Goal: Task Accomplishment & Management: Use online tool/utility

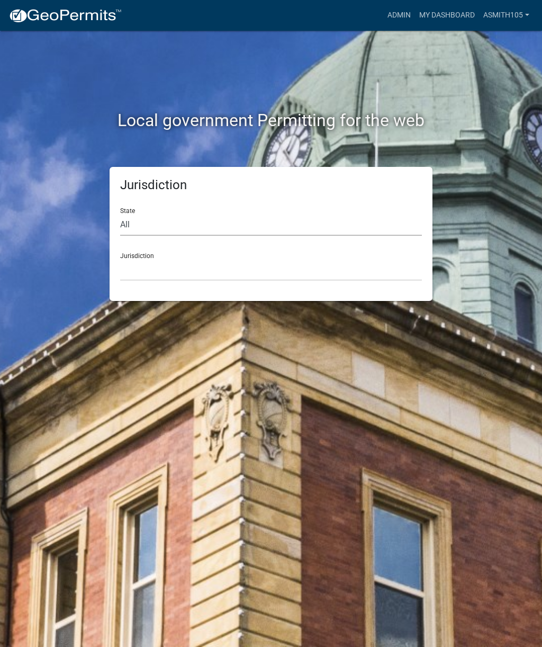
click at [169, 217] on select "All [US_STATE] [US_STATE] [US_STATE] [US_STATE] [US_STATE] [US_STATE] [US_STATE…" at bounding box center [271, 225] width 302 height 22
select select "[US_STATE]"
click at [213, 265] on select "[GEOGRAPHIC_DATA], [US_STATE][PERSON_NAME][GEOGRAPHIC_DATA], [US_STATE][PERSON_…" at bounding box center [271, 270] width 302 height 22
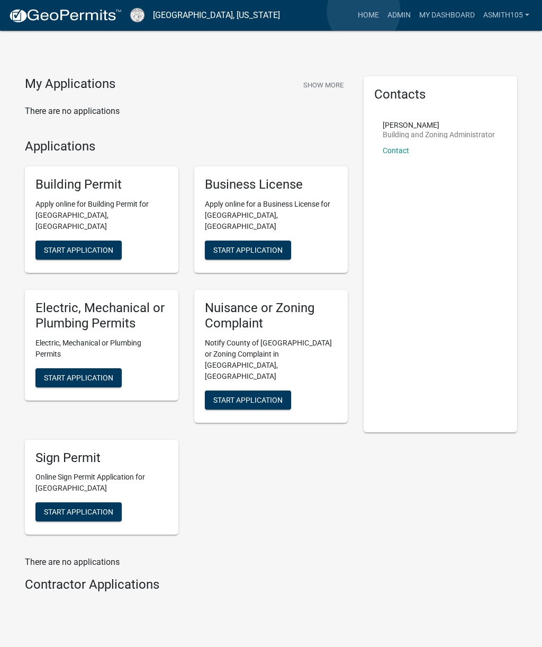
click at [364, 12] on link "Home" at bounding box center [369, 15] width 30 height 20
click at [400, 17] on link "Admin" at bounding box center [400, 15] width 32 height 20
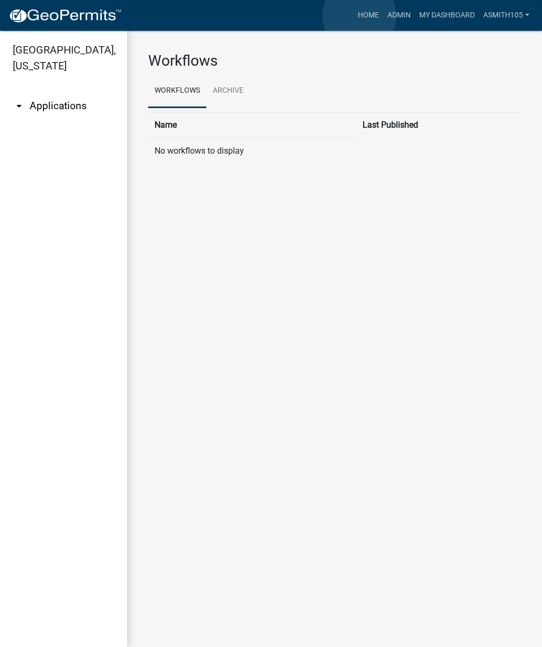
click at [360, 16] on link "Home" at bounding box center [369, 15] width 30 height 20
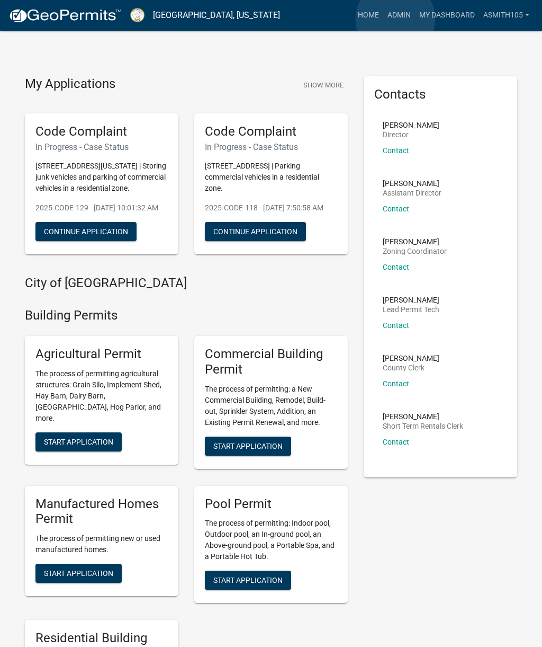
click at [396, 19] on link "Admin" at bounding box center [400, 15] width 32 height 20
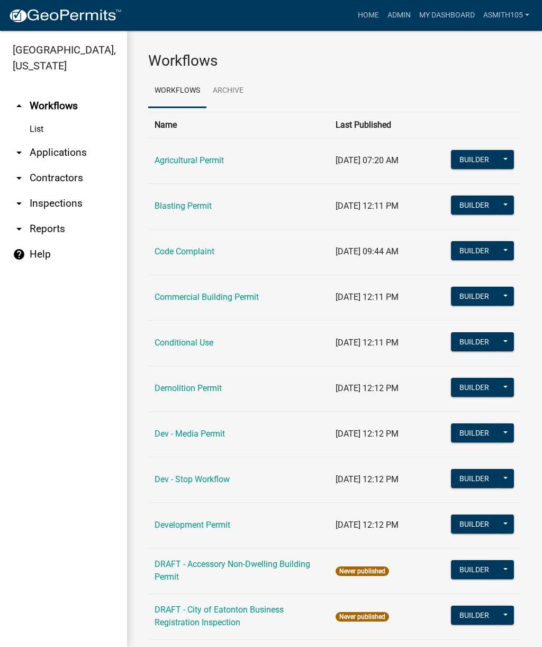
click at [190, 391] on link "Demolition Permit" at bounding box center [188, 388] width 67 height 10
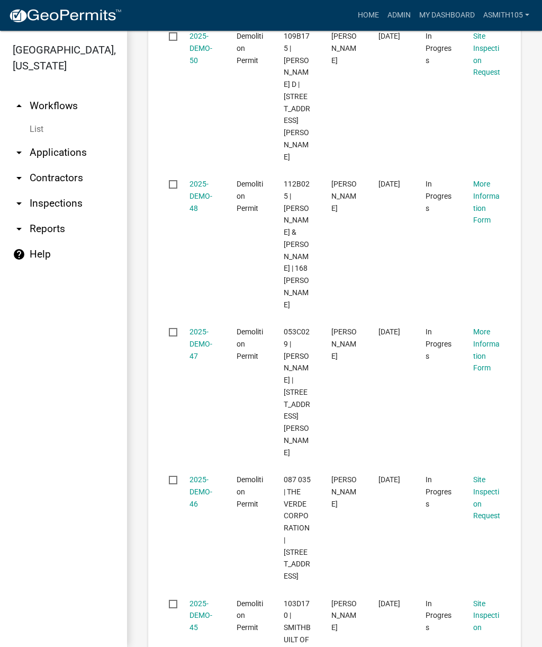
scroll to position [1788, 0]
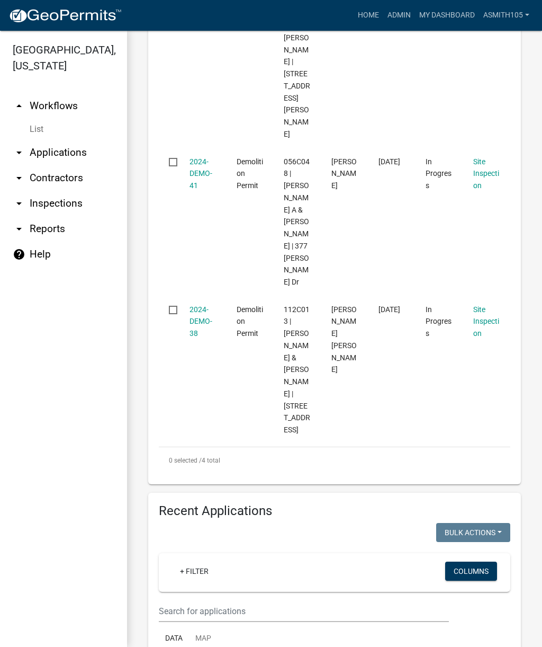
scroll to position [576, 0]
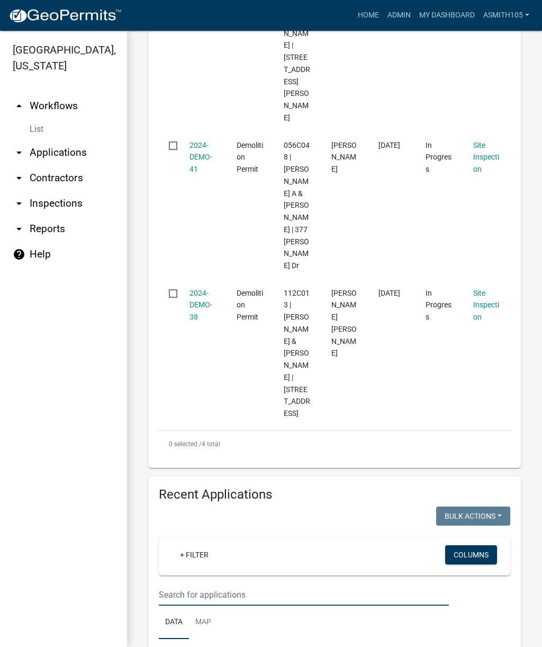
click at [224, 584] on input "text" at bounding box center [304, 595] width 290 height 22
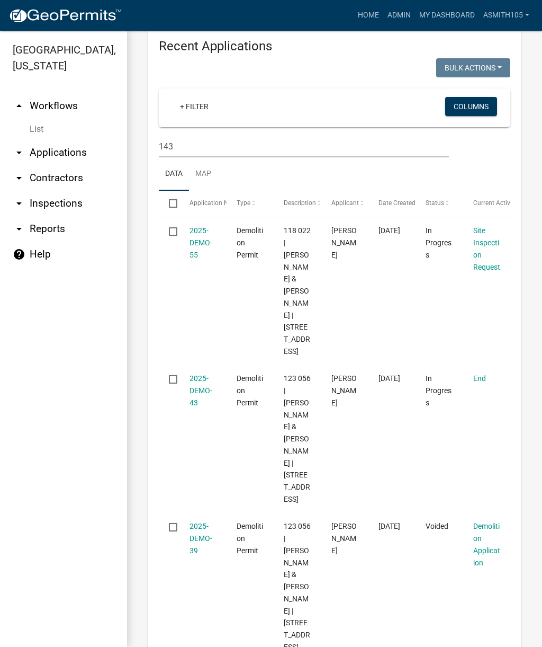
scroll to position [1023, 0]
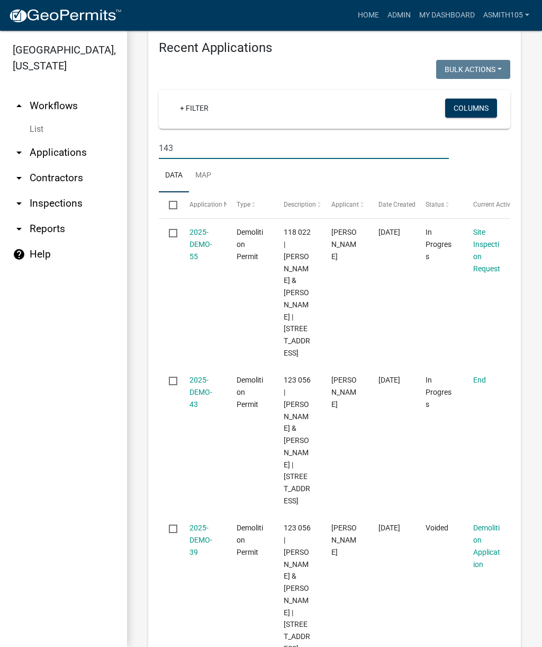
type input "143"
click at [211, 376] on link "2025-DEMO-43" at bounding box center [201, 392] width 23 height 33
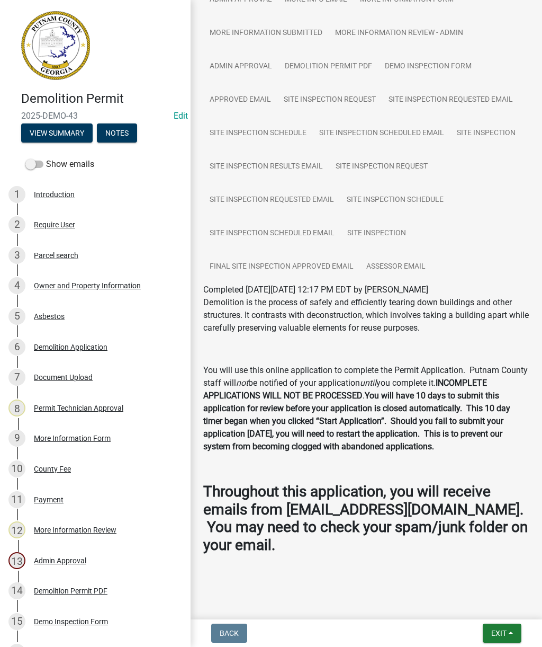
scroll to position [644, 0]
click at [3, 573] on link "13 Admin Approval" at bounding box center [95, 560] width 191 height 31
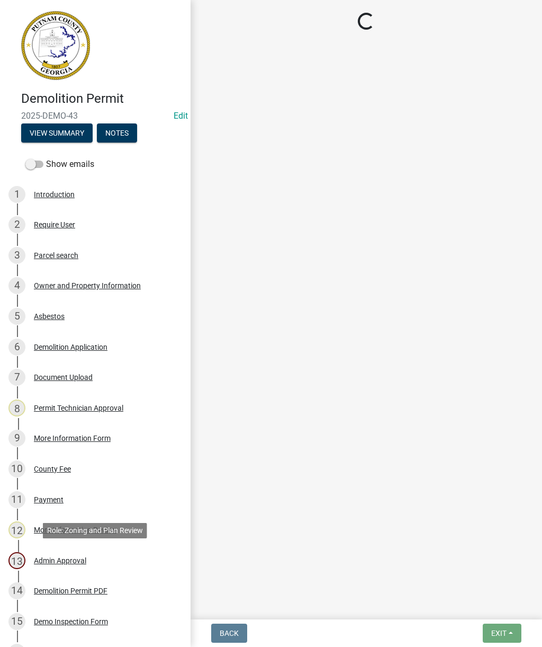
scroll to position [0, 0]
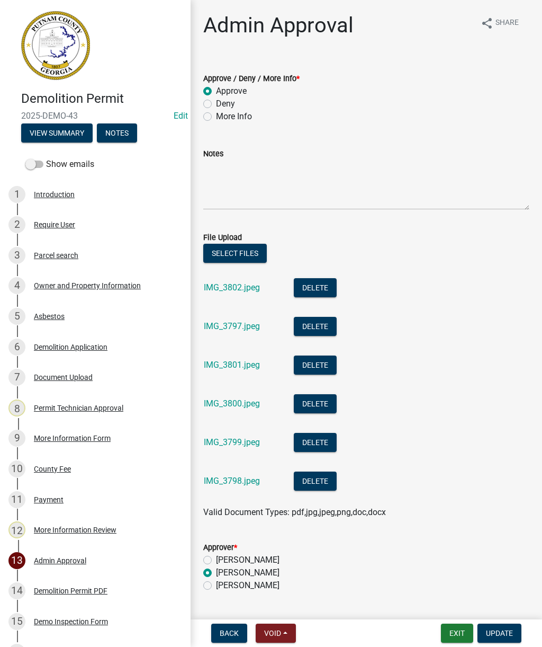
click at [218, 292] on link "IMG_3802.jpeg" at bounding box center [232, 287] width 56 height 10
click at [224, 368] on link "IMG_3801.jpeg" at bounding box center [232, 365] width 56 height 10
click at [221, 637] on span "Back" at bounding box center [229, 633] width 19 height 8
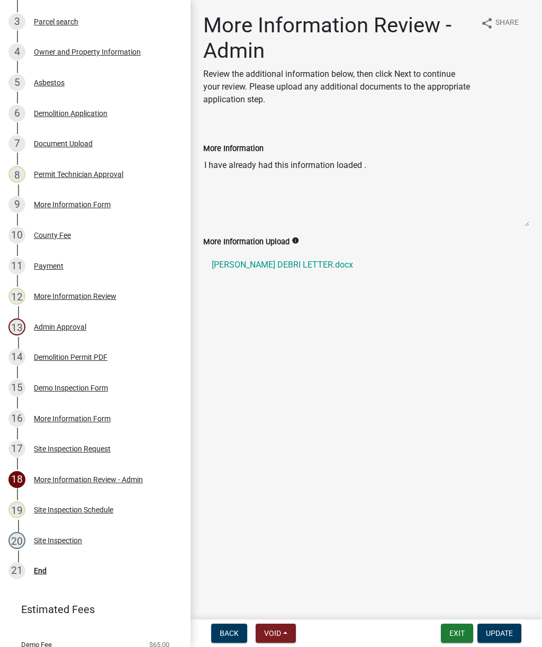
scroll to position [239, 0]
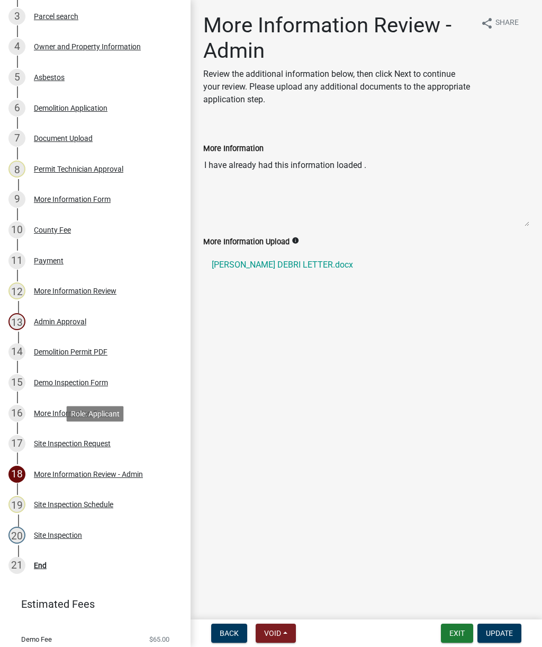
click at [72, 449] on div "17 Site Inspection Request" at bounding box center [90, 443] width 165 height 17
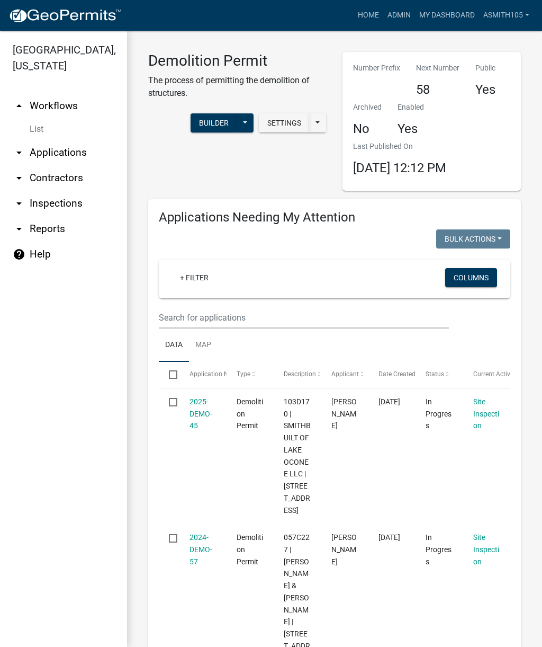
click at [195, 416] on link "2025-DEMO-45" at bounding box center [201, 413] width 23 height 33
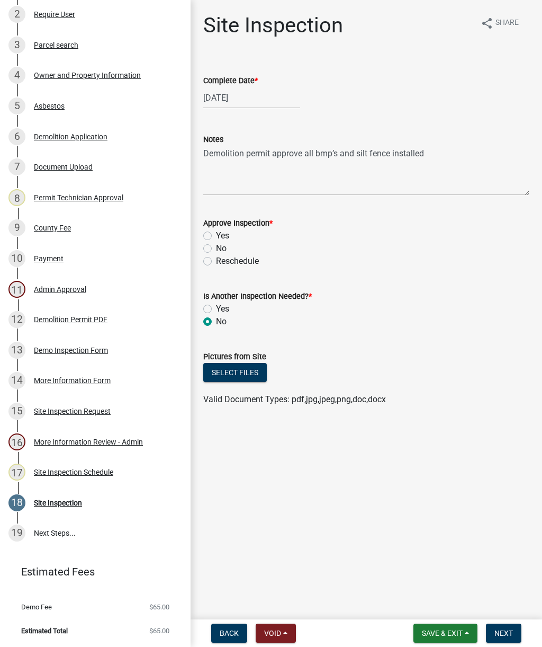
scroll to position [210, 0]
click at [56, 500] on div "Site Inspection" at bounding box center [58, 503] width 48 height 7
click at [54, 466] on div "17 Site Inspection Schedule" at bounding box center [90, 472] width 165 height 17
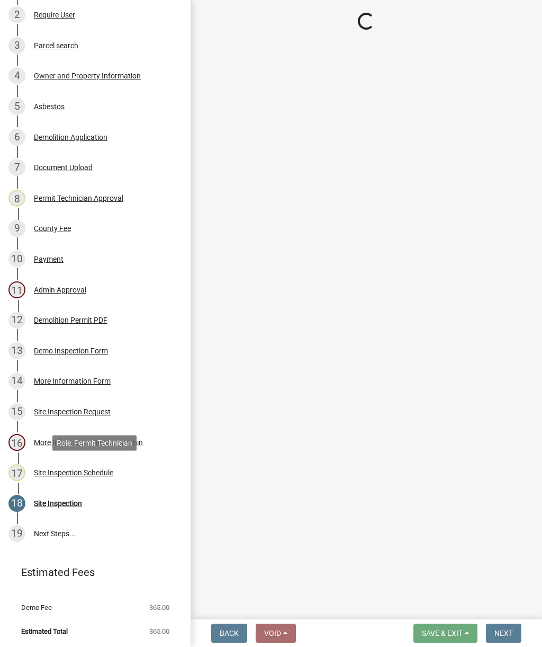
select select "af3c6edf-34d7-49be-824e-99d5d0a3954f"
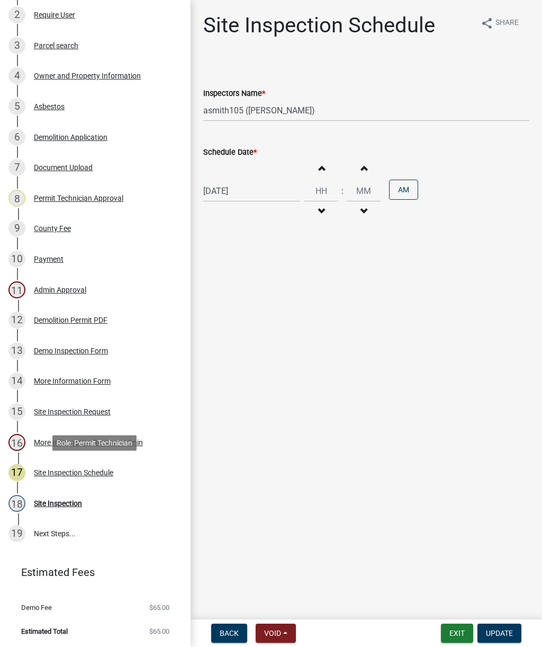
click at [54, 509] on div "18 Site Inspection" at bounding box center [90, 503] width 165 height 17
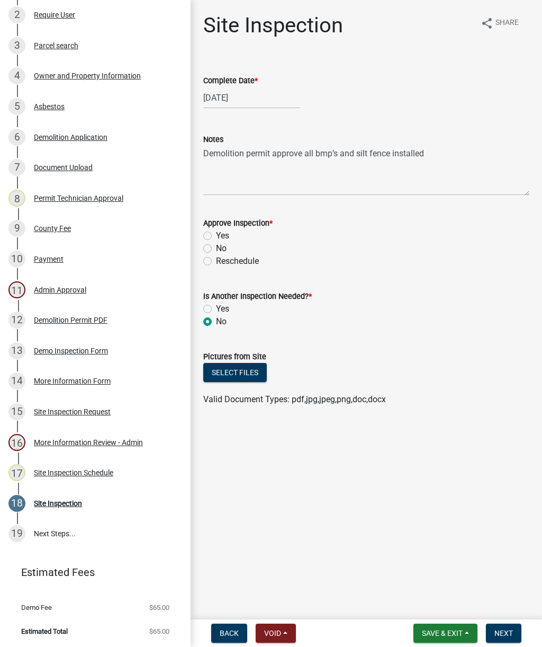
click at [216, 238] on label "Yes" at bounding box center [222, 235] width 13 height 13
click at [216, 236] on input "Yes" at bounding box center [219, 232] width 7 height 7
radio input "true"
click at [510, 634] on span "Next" at bounding box center [504, 633] width 19 height 8
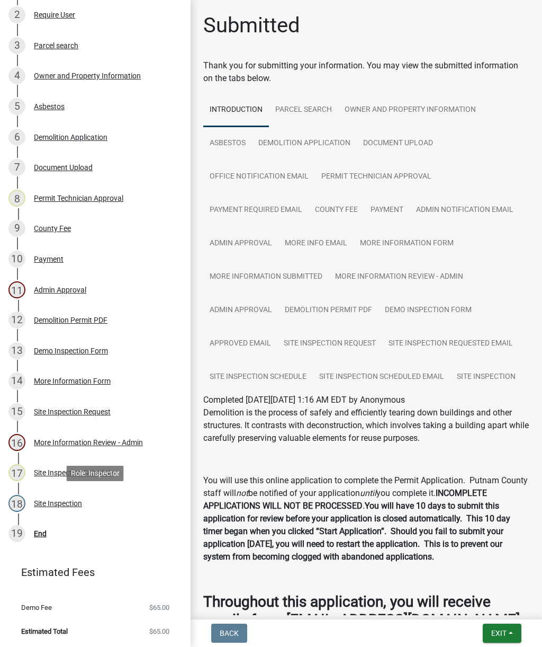
click at [58, 501] on div "Site Inspection" at bounding box center [58, 503] width 48 height 7
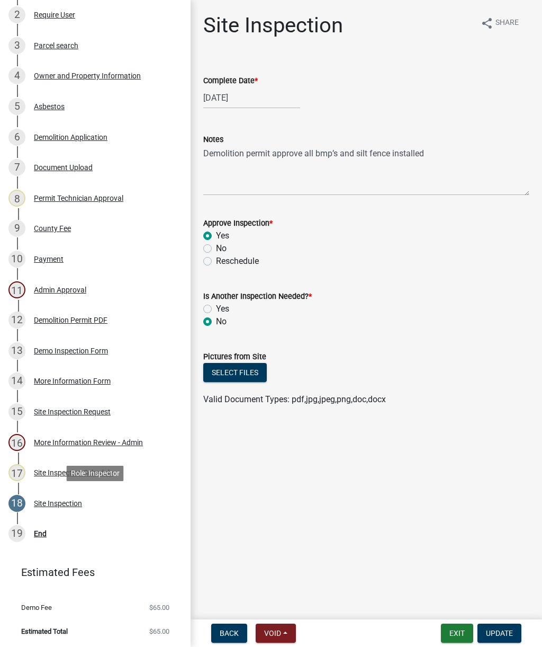
click at [236, 370] on button "Select files" at bounding box center [235, 372] width 64 height 19
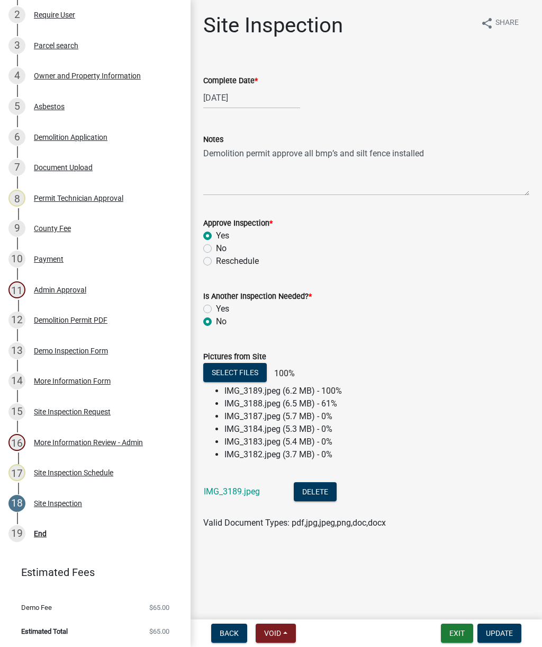
click at [229, 492] on link "IMG_3189.jpeg" at bounding box center [232, 491] width 56 height 10
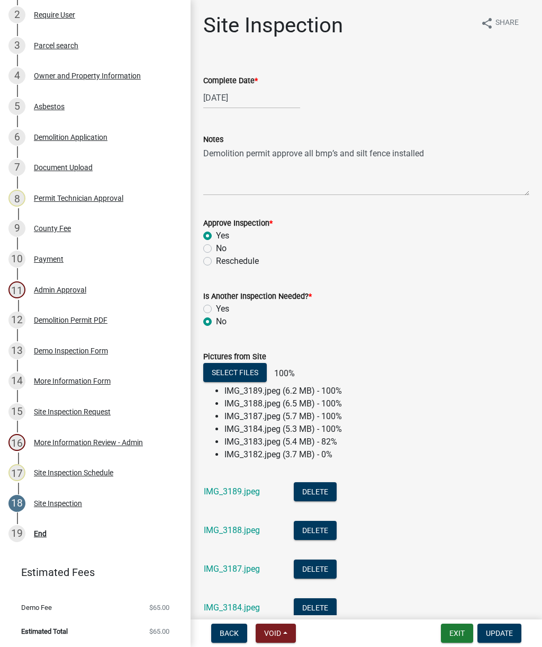
click at [225, 569] on link "IMG_3187.jpeg" at bounding box center [232, 569] width 56 height 10
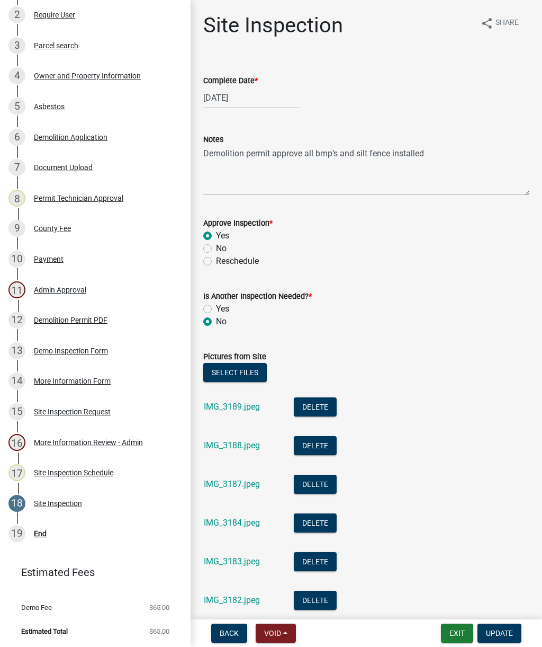
click at [223, 526] on link "IMG_3184.jpeg" at bounding box center [232, 523] width 56 height 10
click at [222, 440] on link "IMG_3188.jpeg" at bounding box center [232, 445] width 56 height 10
click at [234, 409] on link "IMG_3189.jpeg" at bounding box center [232, 407] width 56 height 10
click at [227, 448] on link "IMG_3188.jpeg" at bounding box center [232, 445] width 56 height 10
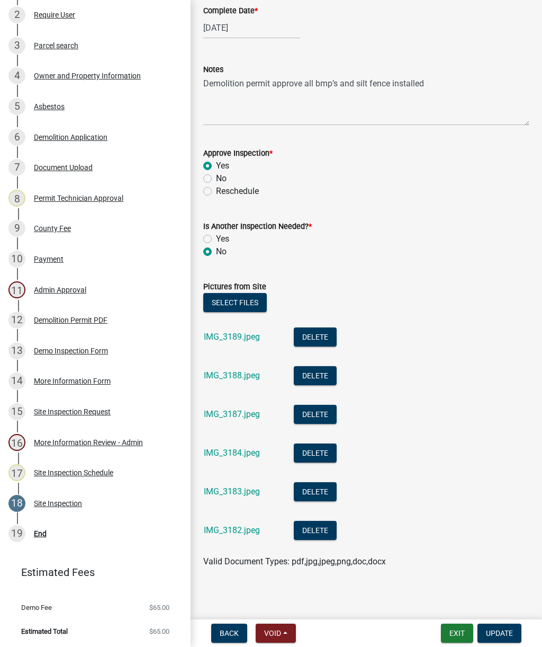
scroll to position [70, 0]
click at [224, 494] on link "IMG_3183.jpeg" at bounding box center [232, 491] width 56 height 10
click at [222, 532] on link "IMG_3182.jpeg" at bounding box center [232, 529] width 56 height 10
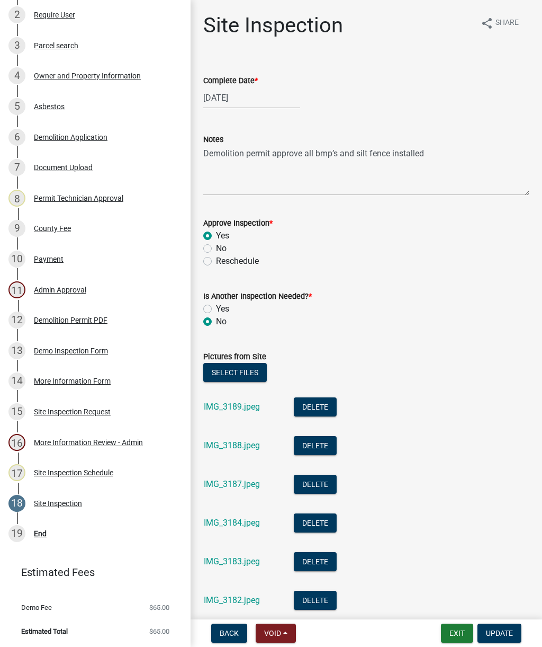
scroll to position [0, 0]
click at [297, 152] on textarea "Demolition permit approve all bmp’s and silt fence installed" at bounding box center [366, 171] width 326 height 50
type textarea "Demolition permit approved all bmp’s and silt fence installed"
click at [506, 634] on span "Update" at bounding box center [499, 633] width 27 height 8
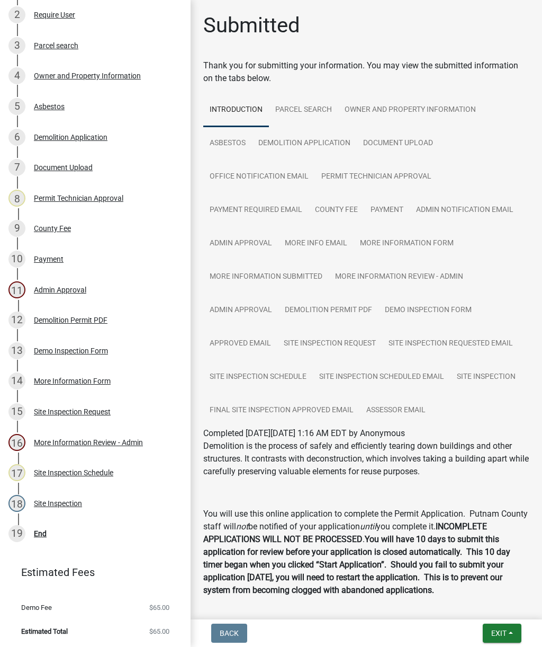
click at [43, 528] on div "19 End" at bounding box center [90, 533] width 165 height 17
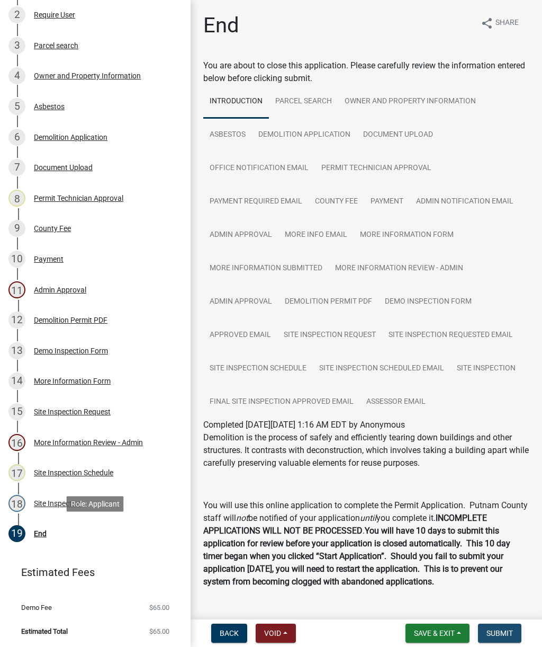
click at [505, 637] on span "Submit" at bounding box center [500, 633] width 26 height 8
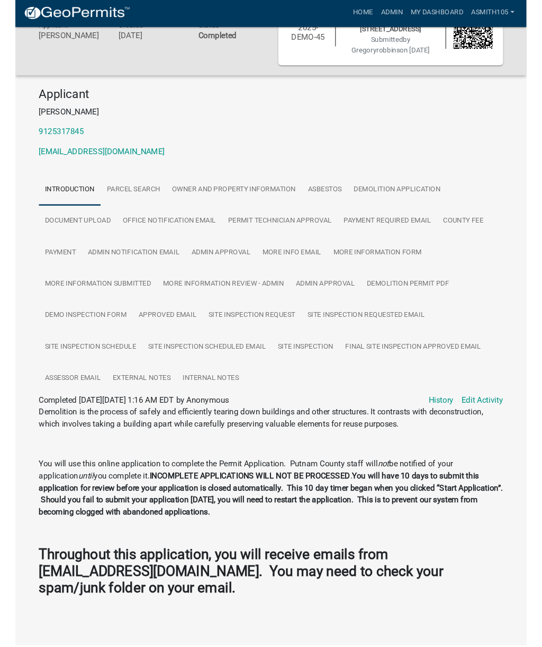
scroll to position [73, 0]
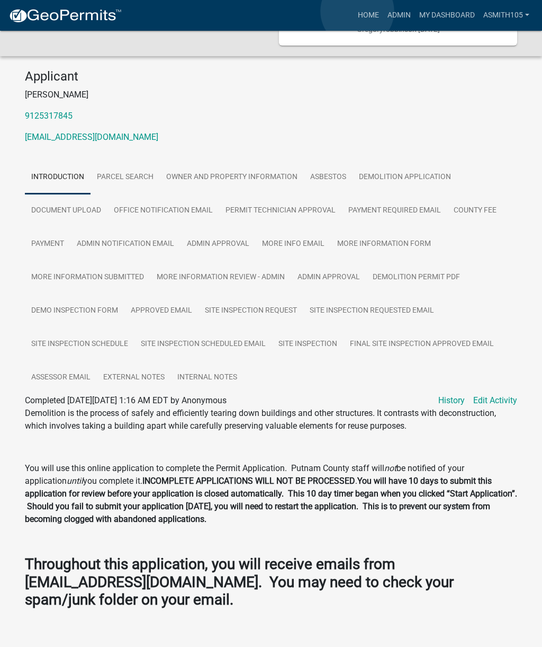
click at [358, 11] on link "Home" at bounding box center [369, 15] width 30 height 20
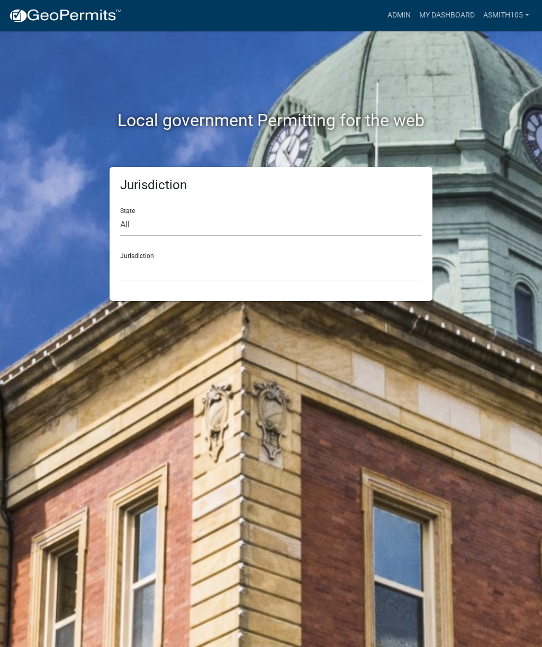
click at [185, 214] on select "All [US_STATE] [US_STATE] [US_STATE] [US_STATE] [US_STATE] [US_STATE] [US_STATE…" at bounding box center [271, 225] width 302 height 22
select select "[US_STATE]"
click at [228, 263] on select "[GEOGRAPHIC_DATA], [US_STATE][PERSON_NAME][GEOGRAPHIC_DATA], [US_STATE][PERSON_…" at bounding box center [271, 270] width 302 height 22
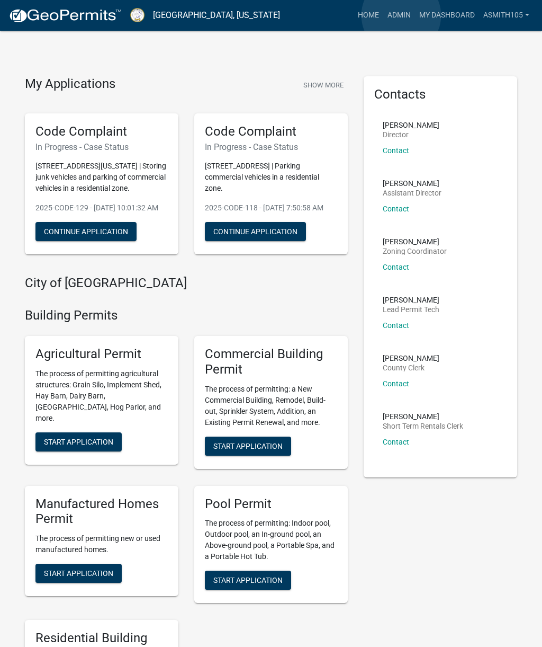
click at [402, 16] on link "Admin" at bounding box center [400, 15] width 32 height 20
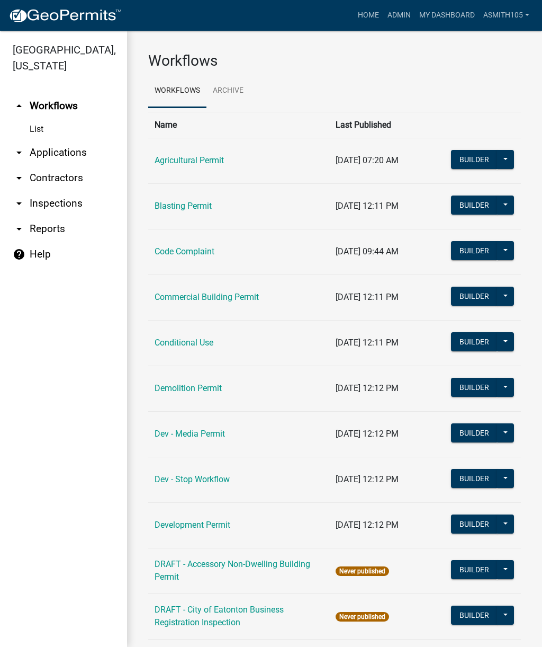
click at [63, 204] on link "arrow_drop_down Inspections" at bounding box center [63, 203] width 127 height 25
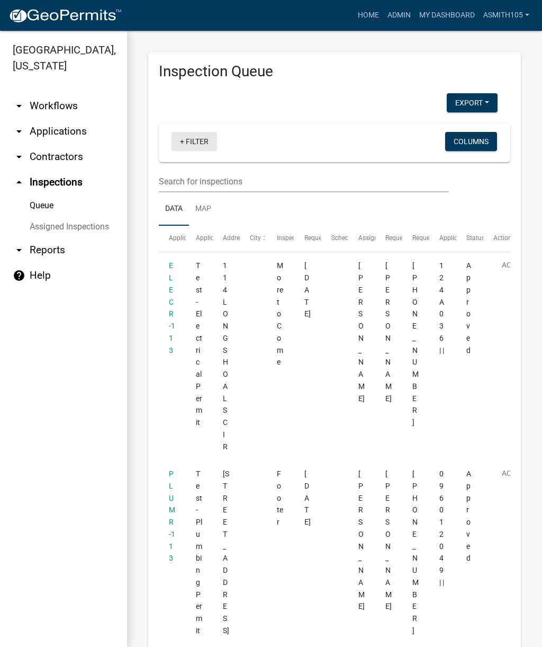
click at [210, 148] on link "+ Filter" at bounding box center [195, 141] width 46 height 19
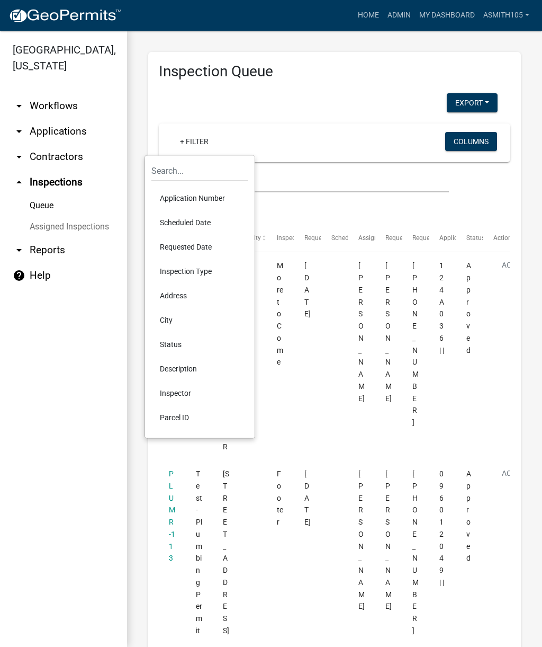
click at [188, 221] on li "Scheduled Date" at bounding box center [199, 222] width 97 height 24
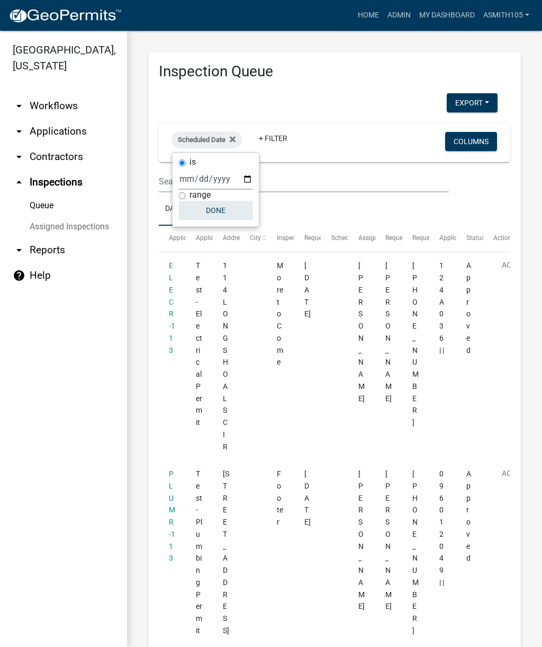
click at [213, 212] on button "Done" at bounding box center [216, 210] width 74 height 19
click at [209, 137] on span "Scheduled Date" at bounding box center [202, 140] width 48 height 8
click at [214, 181] on input "date" at bounding box center [216, 179] width 74 height 22
type input "2025-09-04"
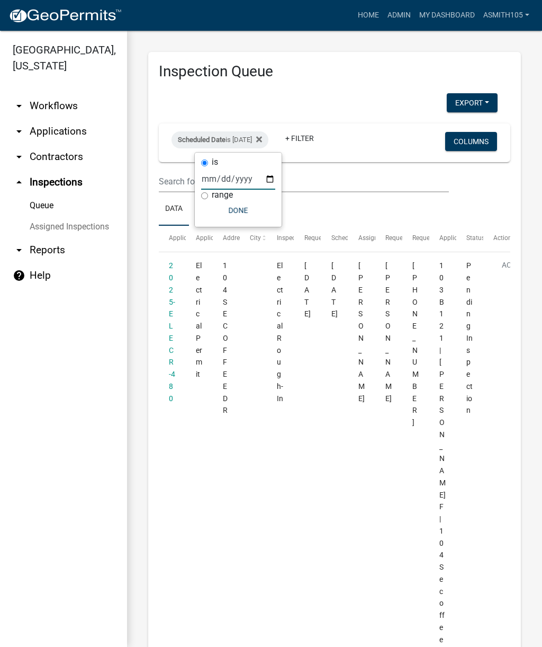
click at [237, 211] on button "Done" at bounding box center [238, 210] width 74 height 19
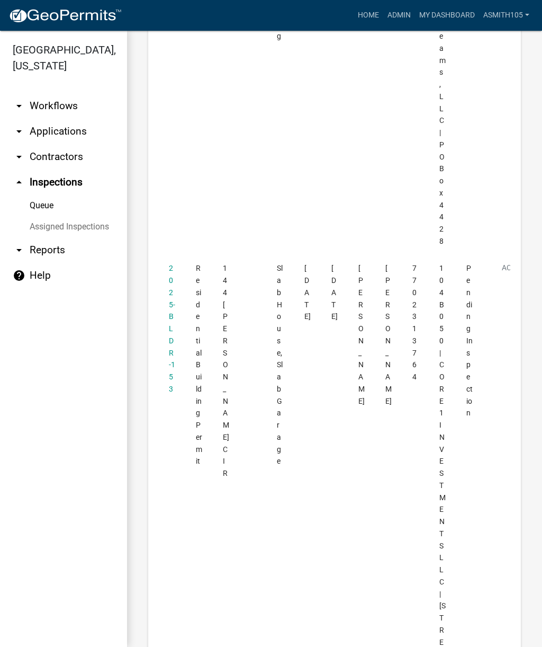
scroll to position [6063, 0]
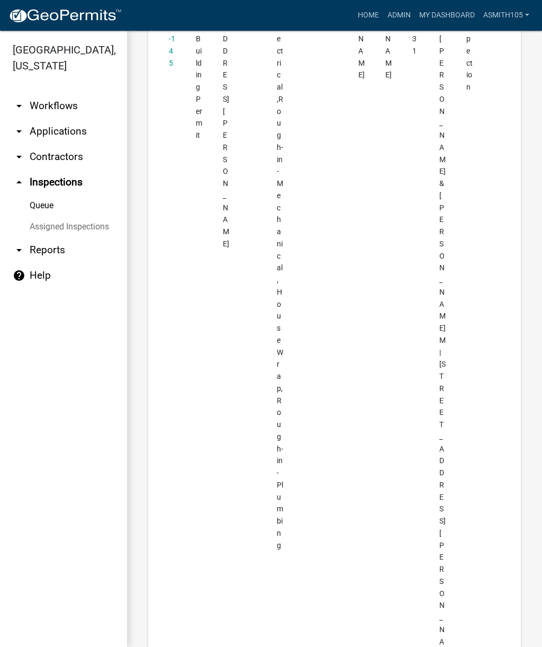
scroll to position [1936, 0]
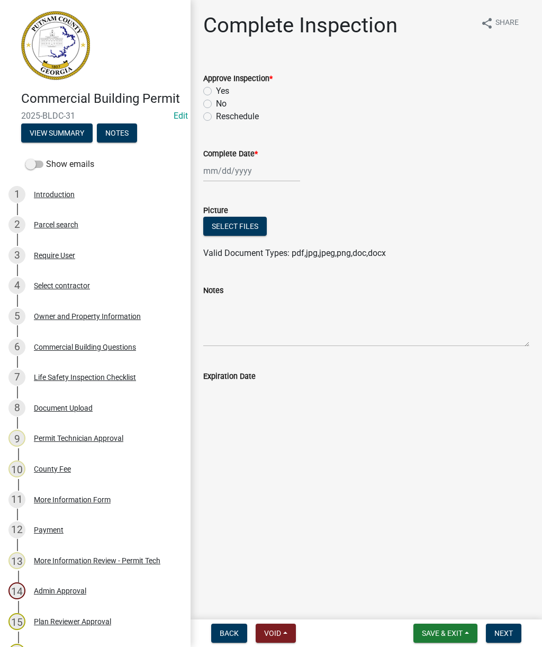
click at [110, 316] on div "Owner and Property Information" at bounding box center [87, 316] width 107 height 7
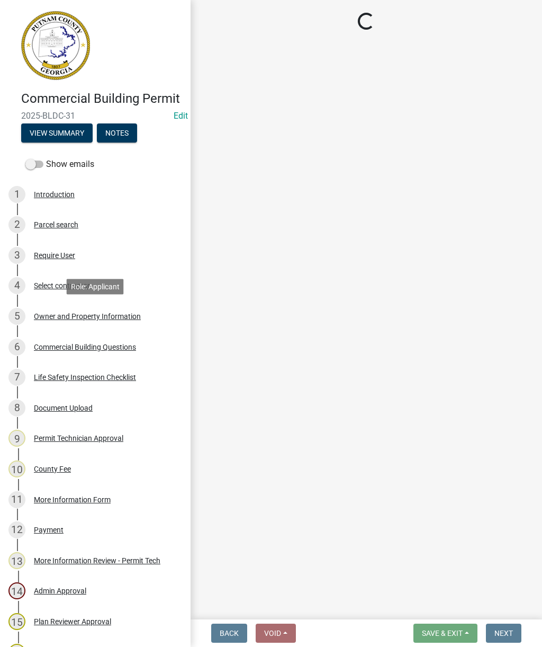
select select "a11fa51f-b34d-496b-ab35-5fd1b53a4648"
select select "83394b22-4a11-496c-8e5c-75ade2e72faf"
select select "469c5908-2854-42d5-89ed-bee7fc26529e"
